Goal: Task Accomplishment & Management: Use online tool/utility

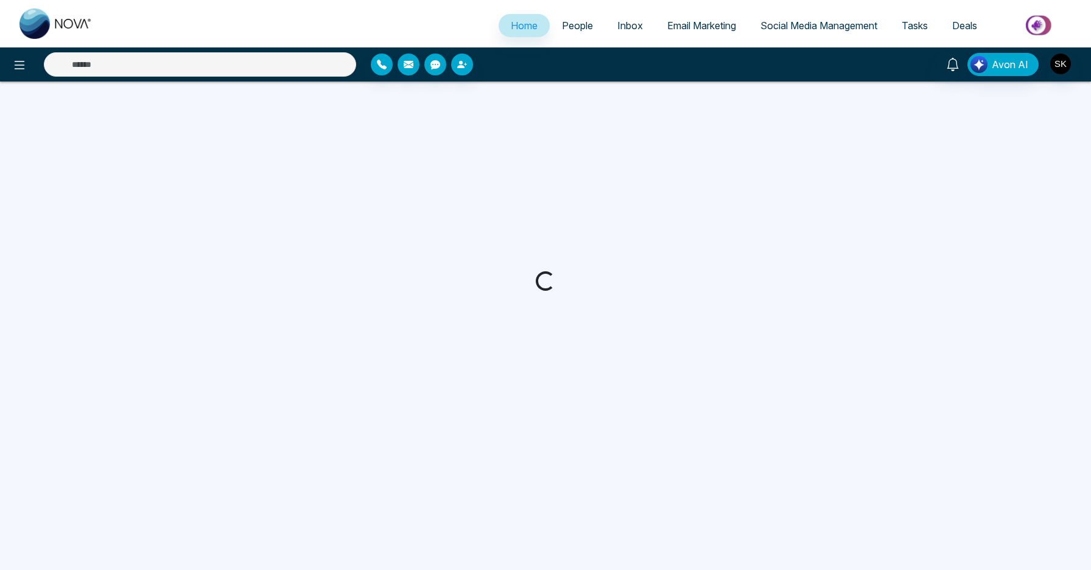
select select "*"
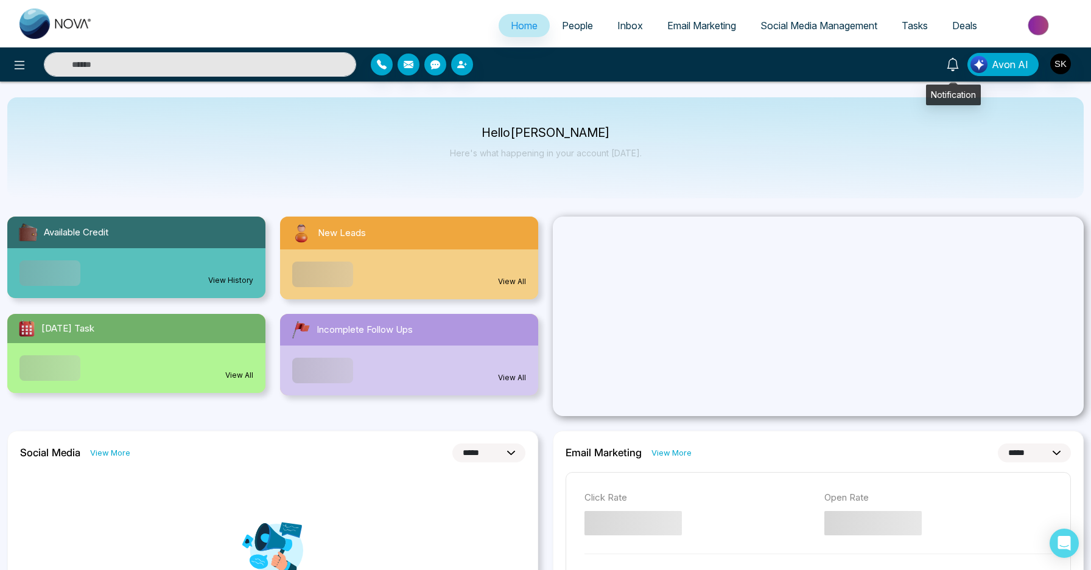
click at [951, 60] on icon at bounding box center [952, 64] width 12 height 13
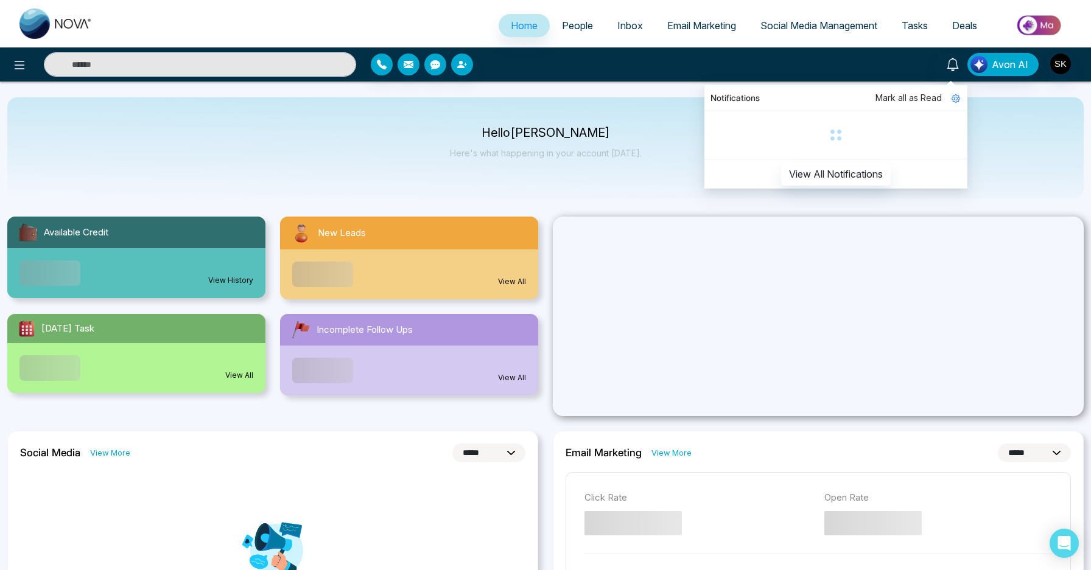
click at [665, 179] on div "Hello [PERSON_NAME] Here's what happening in your account [DATE]." at bounding box center [545, 147] width 1076 height 101
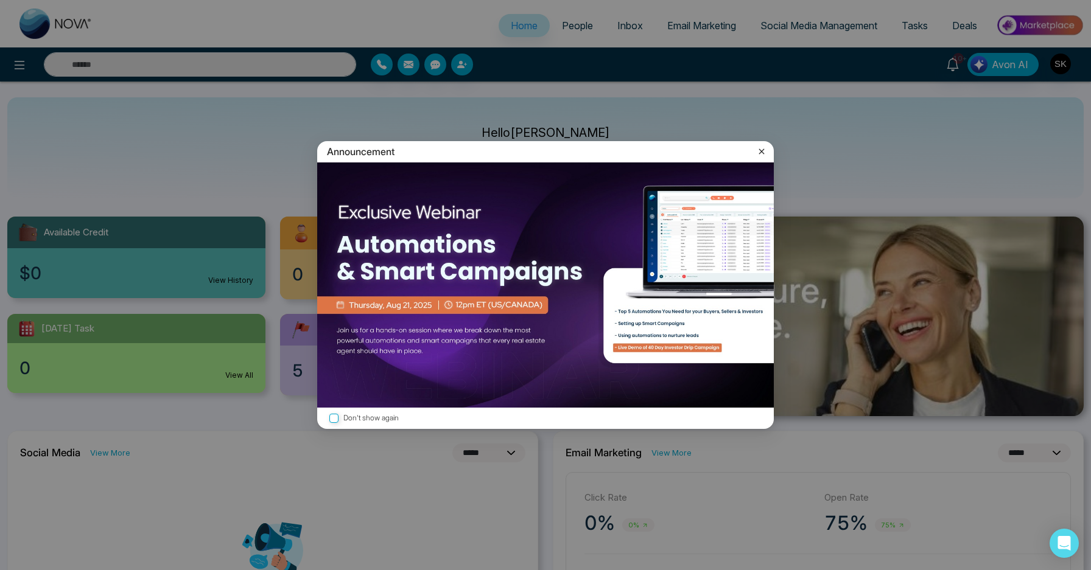
click at [755, 158] on div "Announcement" at bounding box center [545, 151] width 456 height 21
click at [761, 153] on icon at bounding box center [761, 151] width 12 height 12
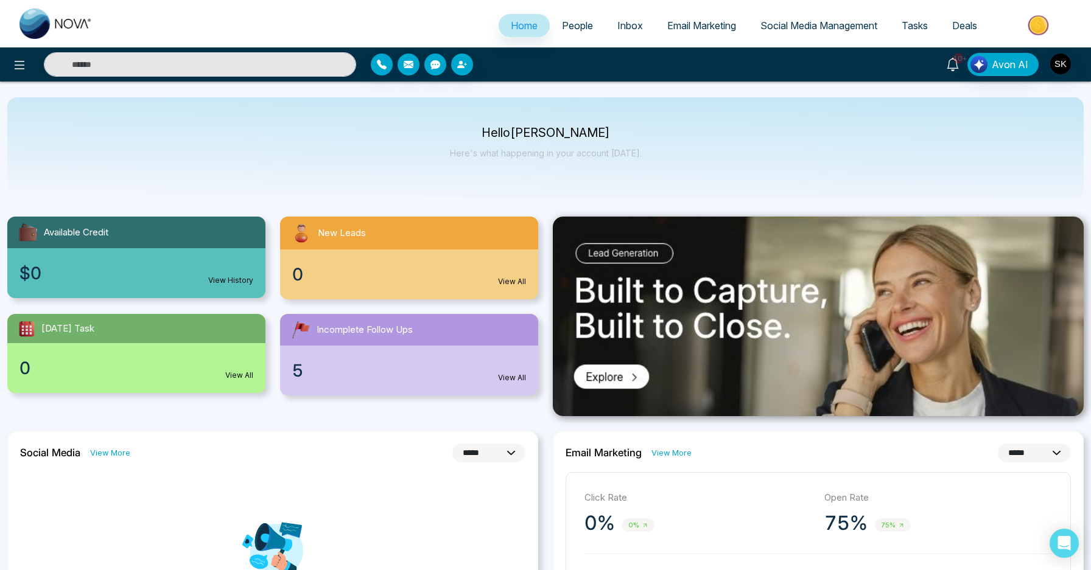
click at [956, 66] on icon at bounding box center [952, 64] width 13 height 13
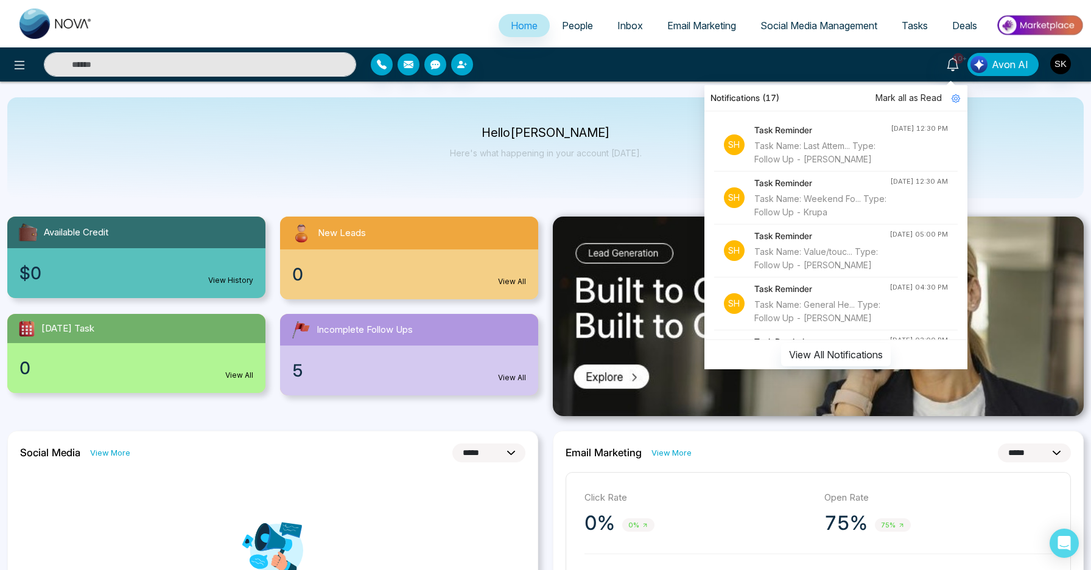
click at [672, 167] on div "Hello [PERSON_NAME] Here's what happening in your account [DATE]." at bounding box center [545, 147] width 1076 height 101
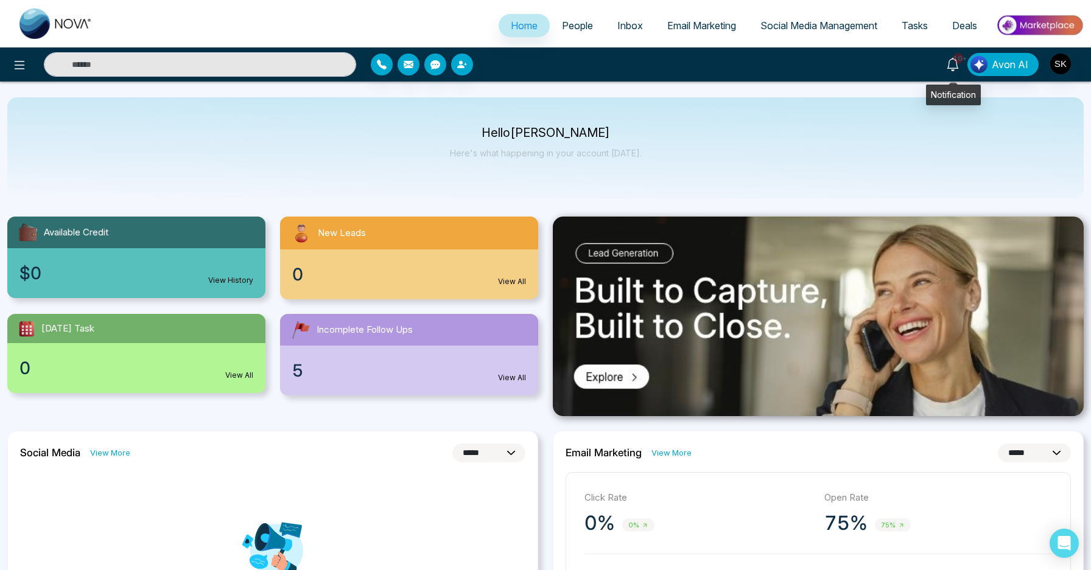
click at [953, 61] on icon at bounding box center [952, 64] width 13 height 13
click at [612, 131] on p "Hello [PERSON_NAME]" at bounding box center [546, 133] width 192 height 10
click at [1059, 65] on img "button" at bounding box center [1060, 64] width 21 height 21
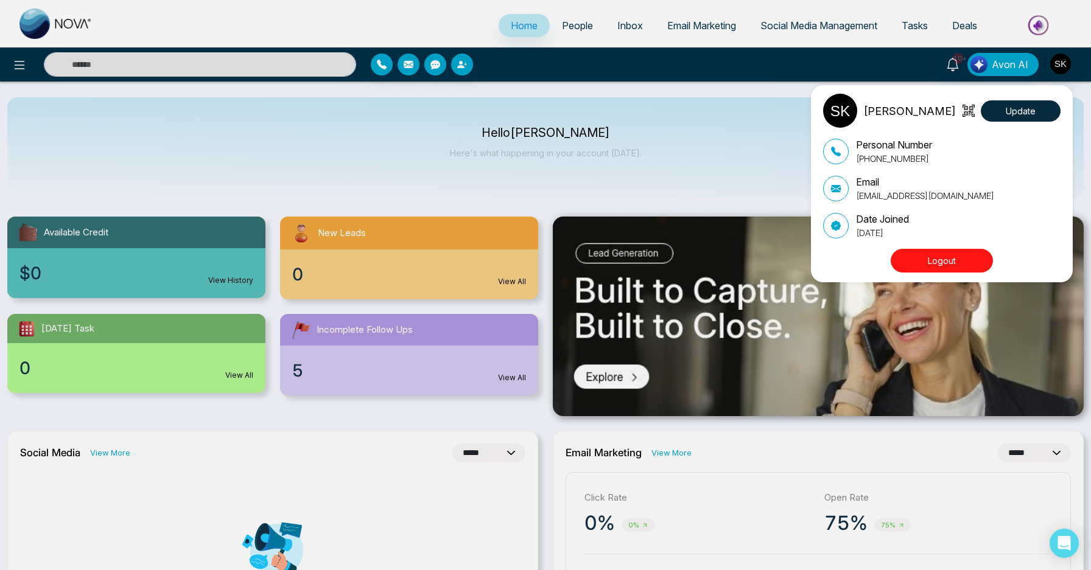
click at [956, 69] on div "[PERSON_NAME] Update Personal Number [PHONE_NUMBER] Email [EMAIL_ADDRESS][DOMAI…" at bounding box center [545, 285] width 1091 height 570
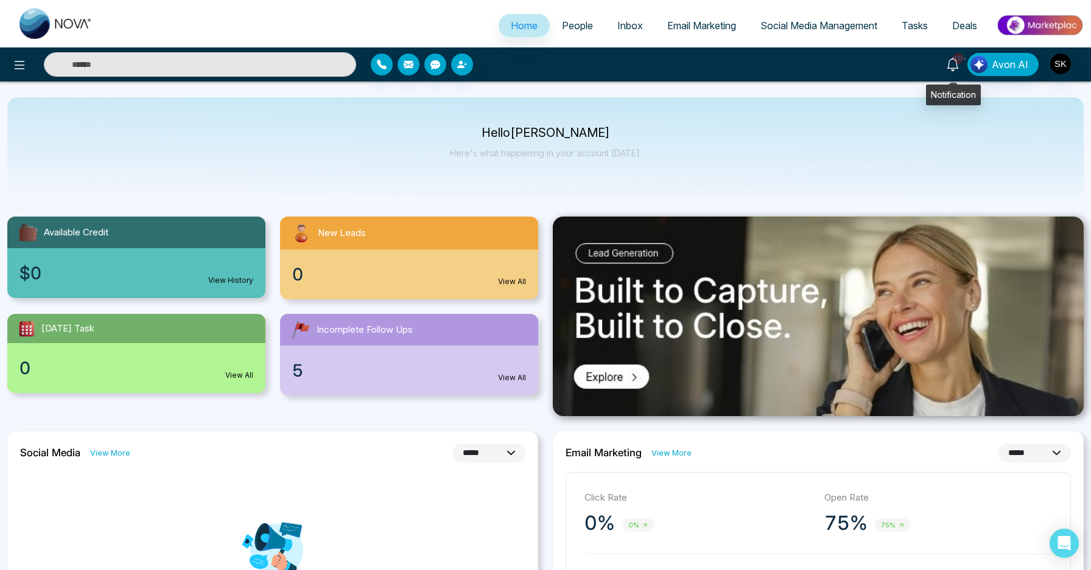
click at [956, 69] on icon at bounding box center [952, 64] width 13 height 13
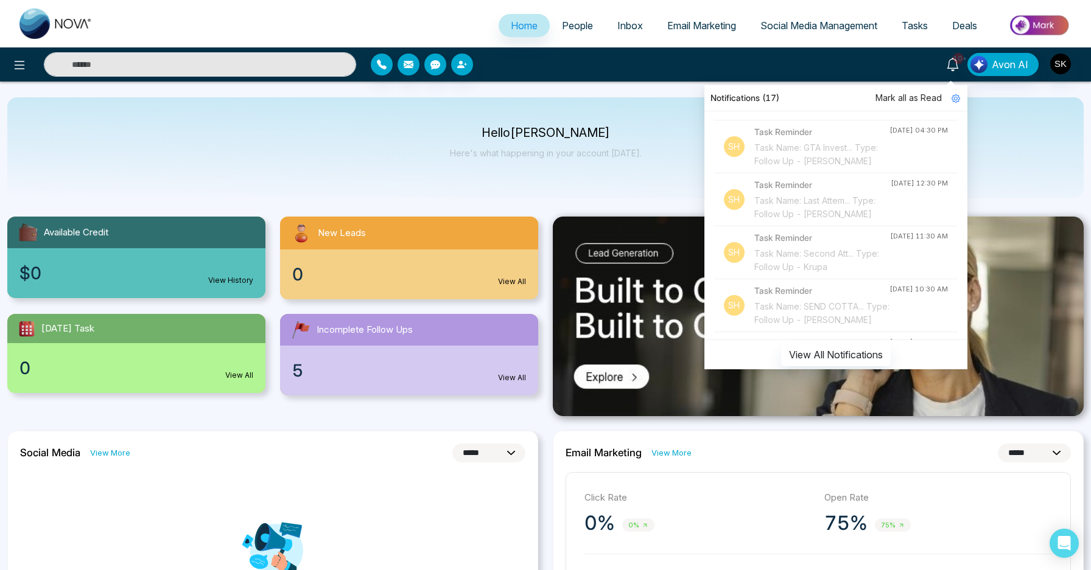
scroll to position [705, 0]
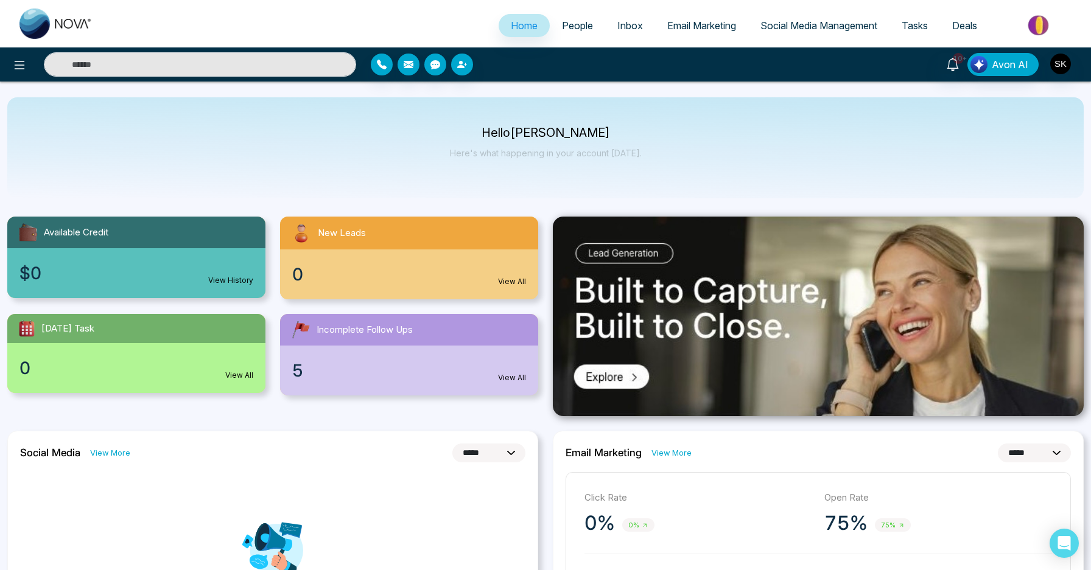
click at [699, 177] on div "Hello [PERSON_NAME] Here's what happening in your account [DATE]." at bounding box center [545, 147] width 1076 height 101
click at [962, 68] on link "10+" at bounding box center [952, 63] width 29 height 21
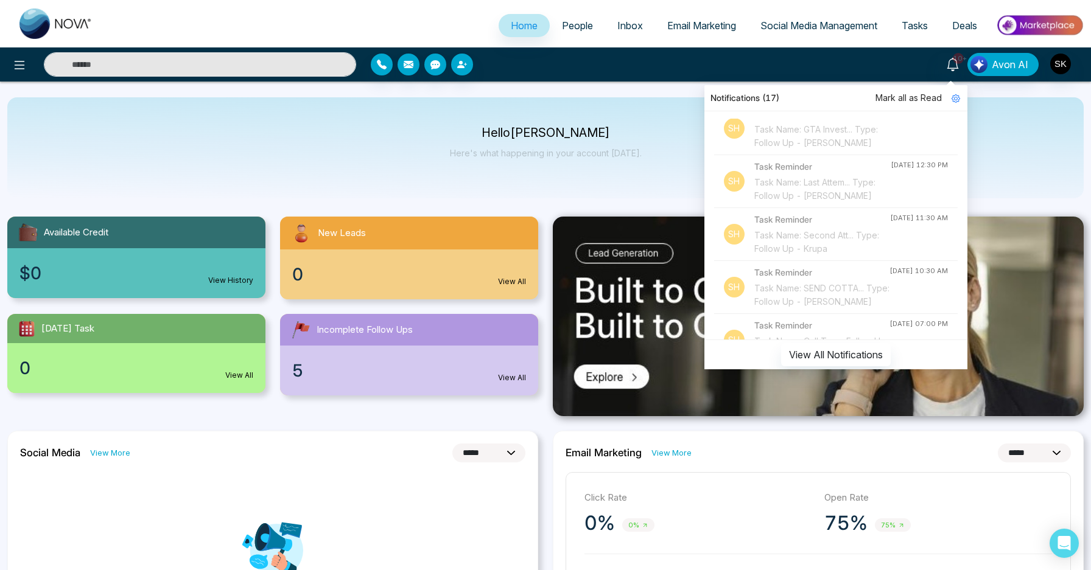
click at [285, 61] on input "text" at bounding box center [200, 64] width 312 height 24
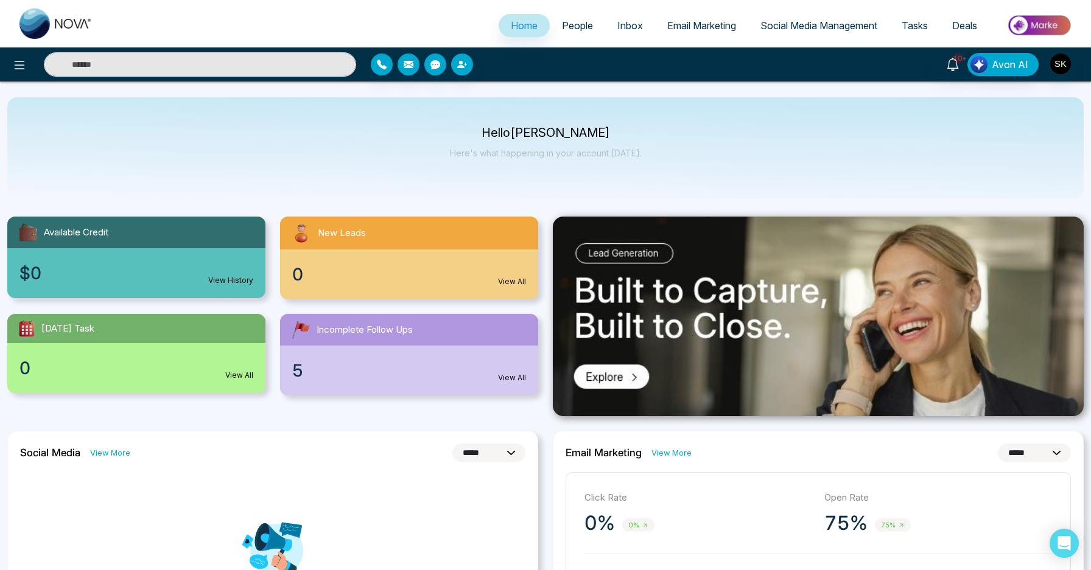
type input "*"
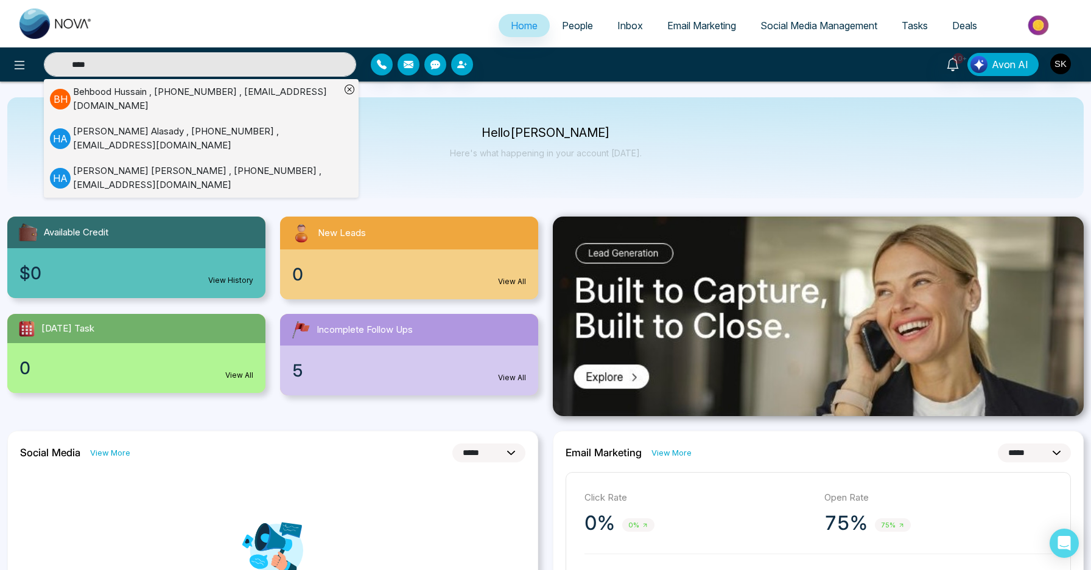
type input "****"
click at [237, 144] on div "[PERSON_NAME] [PERSON_NAME] , [PHONE_NUMBER] , [EMAIL_ADDRESS][DOMAIN_NAME]" at bounding box center [195, 138] width 290 height 27
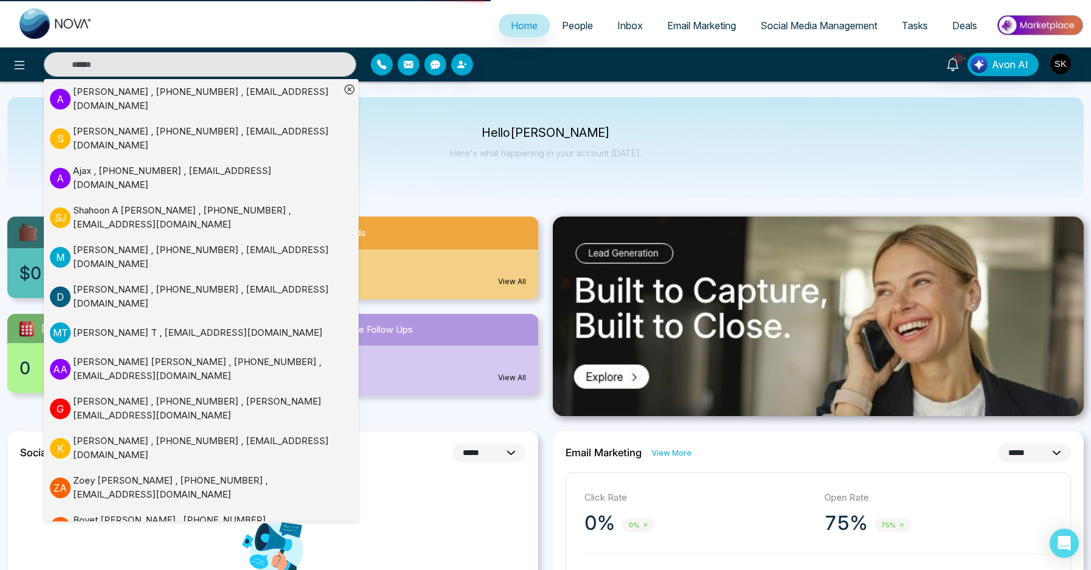
scroll to position [49, 0]
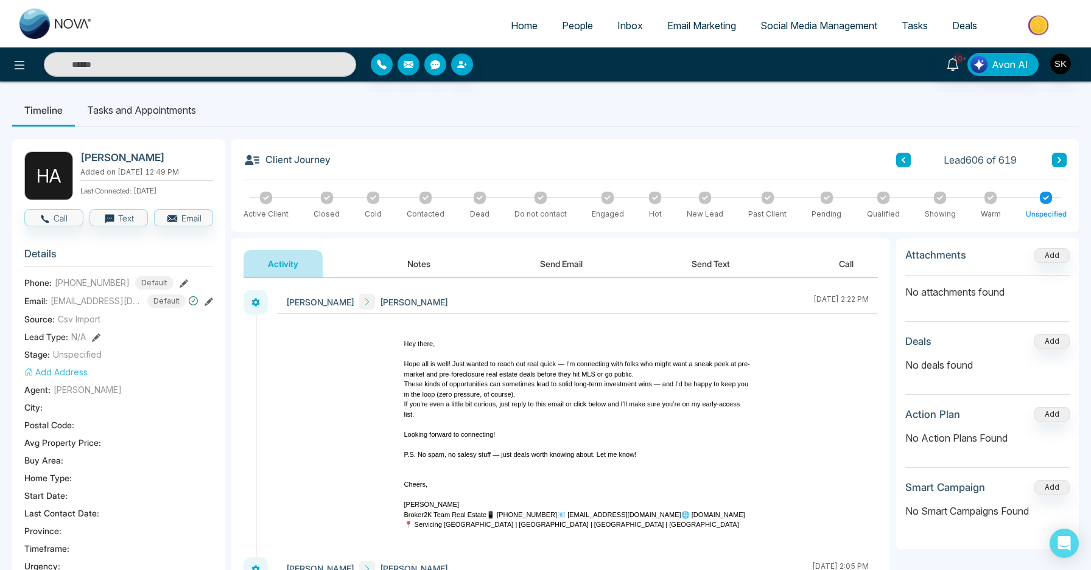
click at [441, 271] on button "Notes" at bounding box center [419, 263] width 72 height 27
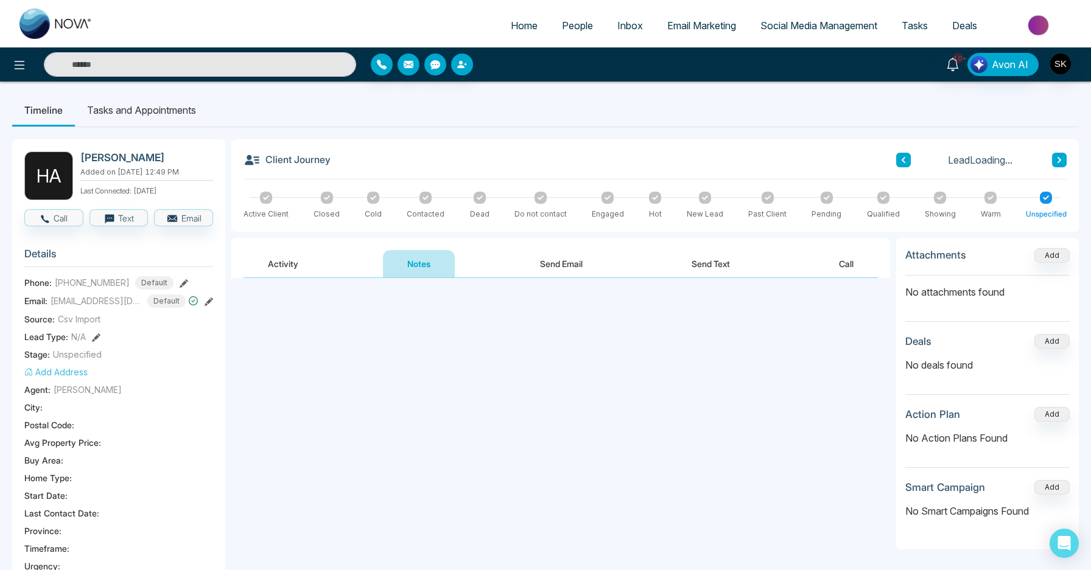
click at [391, 341] on textarea at bounding box center [560, 333] width 634 height 80
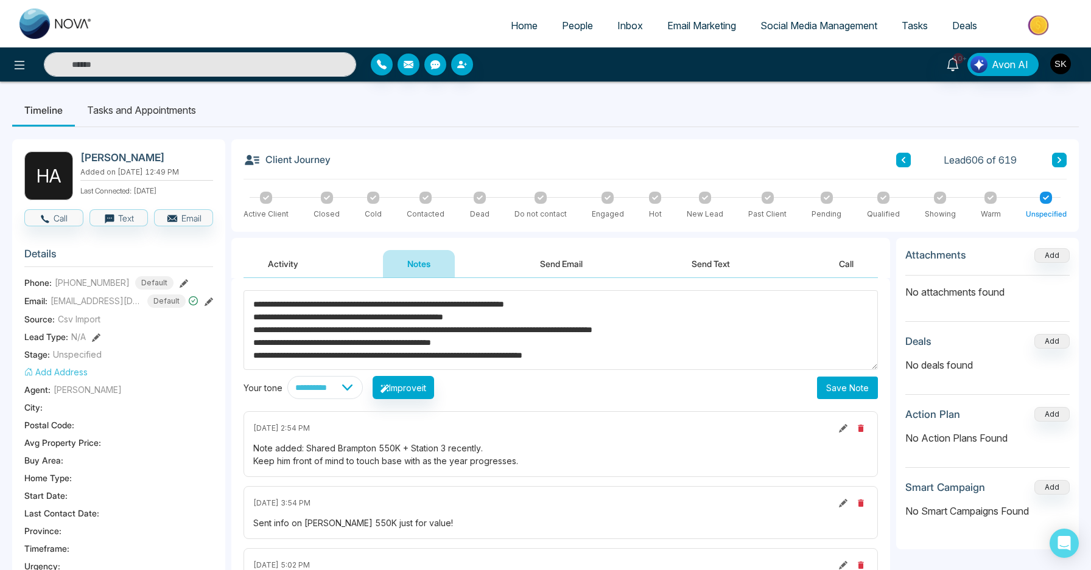
scroll to position [4, 0]
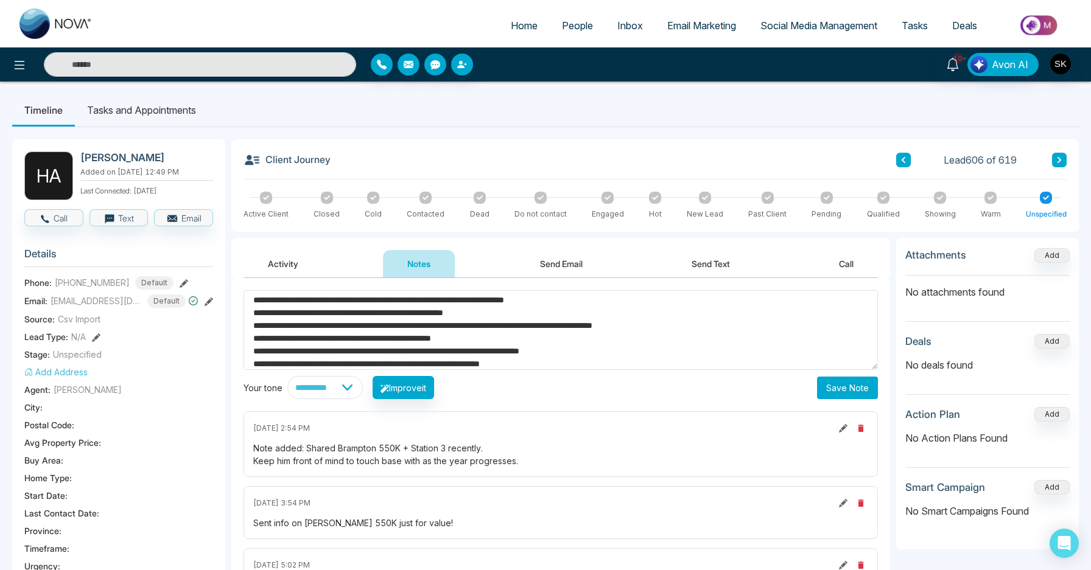
type textarea "**********"
click at [845, 378] on button "Save Note" at bounding box center [847, 388] width 61 height 23
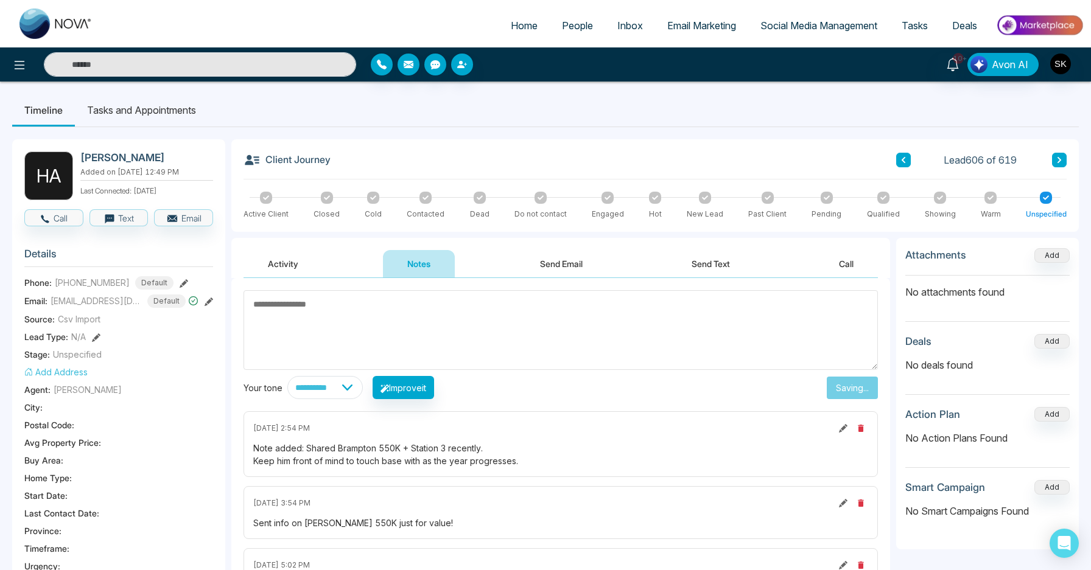
scroll to position [0, 0]
